Goal: Find specific fact: Find specific fact

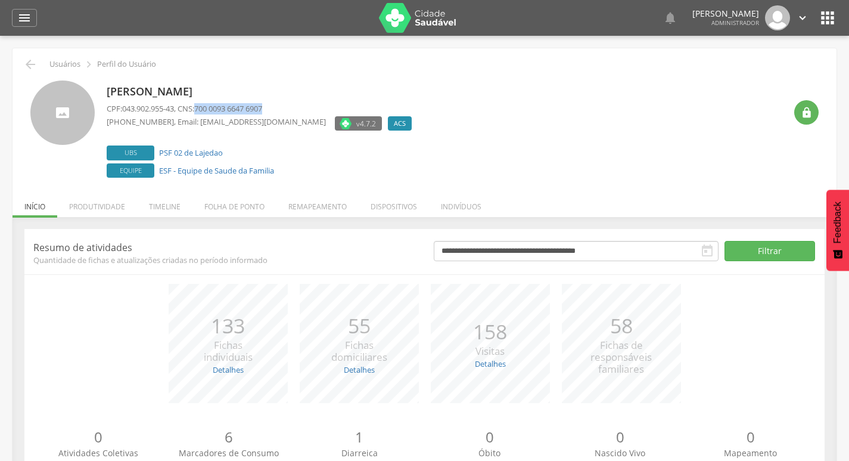
drag, startPoint x: 204, startPoint y: 108, endPoint x: 274, endPoint y: 106, distance: 69.8
click at [262, 106] on span "700 0093 6647 6907" at bounding box center [228, 108] width 68 height 11
copy span "700 0093 6647 6907"
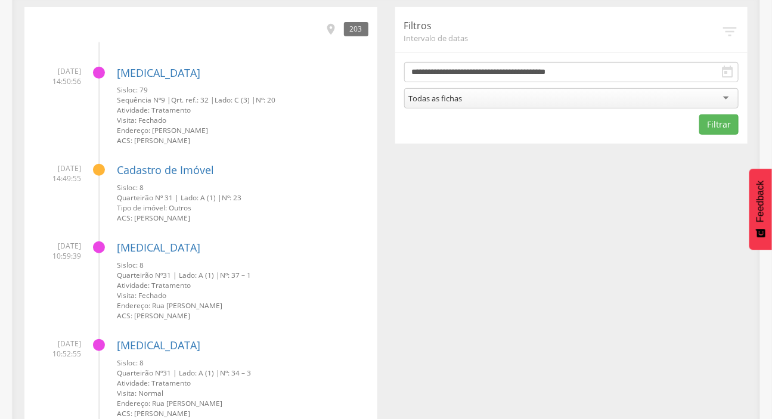
scroll to position [198, 0]
